Goal: Find specific page/section: Find specific page/section

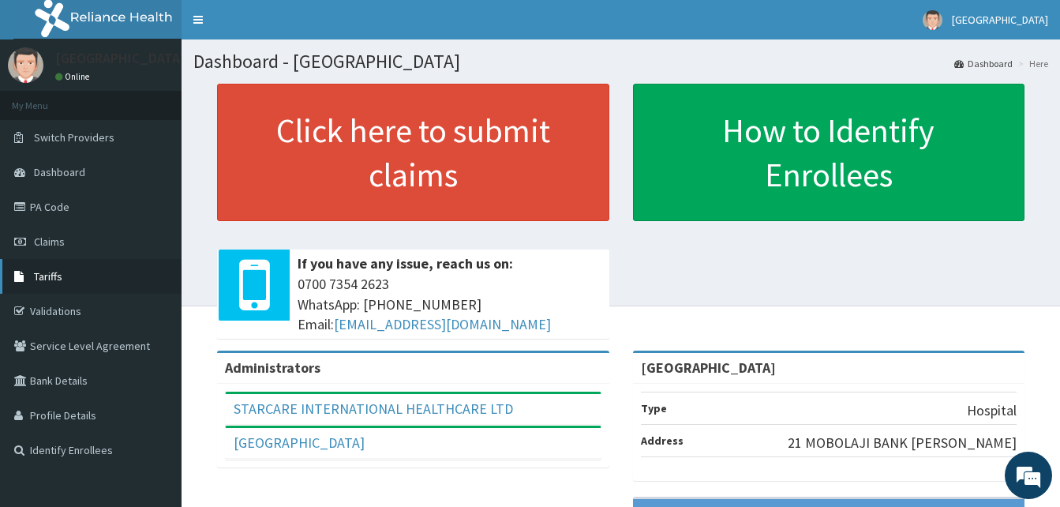
click at [64, 277] on link "Tariffs" at bounding box center [90, 276] width 181 height 35
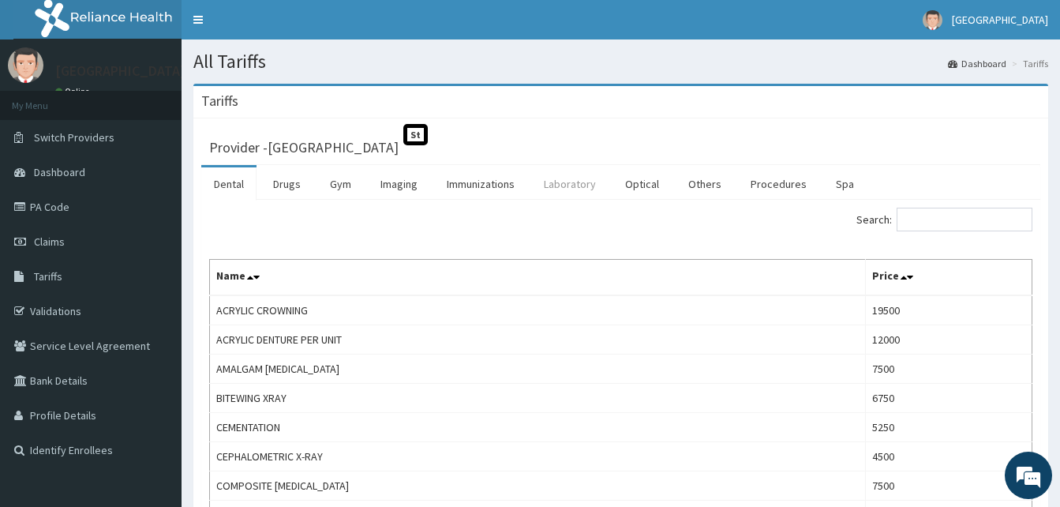
click at [595, 181] on link "Laboratory" at bounding box center [569, 183] width 77 height 33
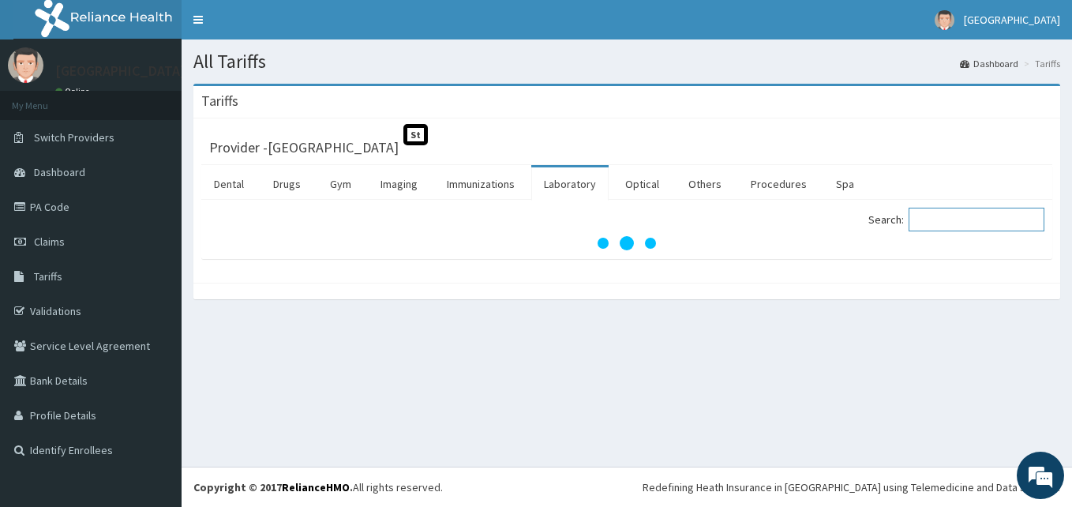
click at [978, 219] on input "Search:" at bounding box center [976, 220] width 136 height 24
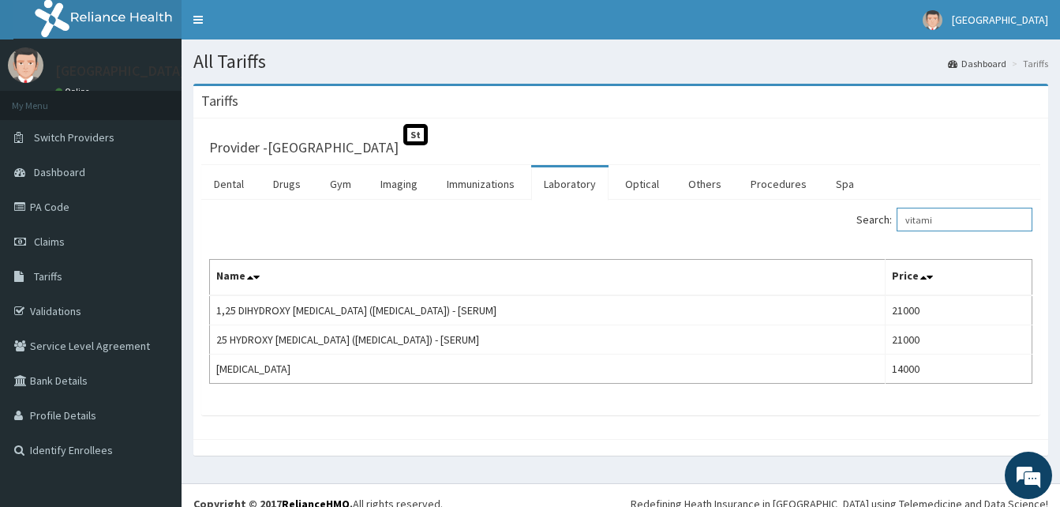
type input "vitami"
